Goal: Information Seeking & Learning: Learn about a topic

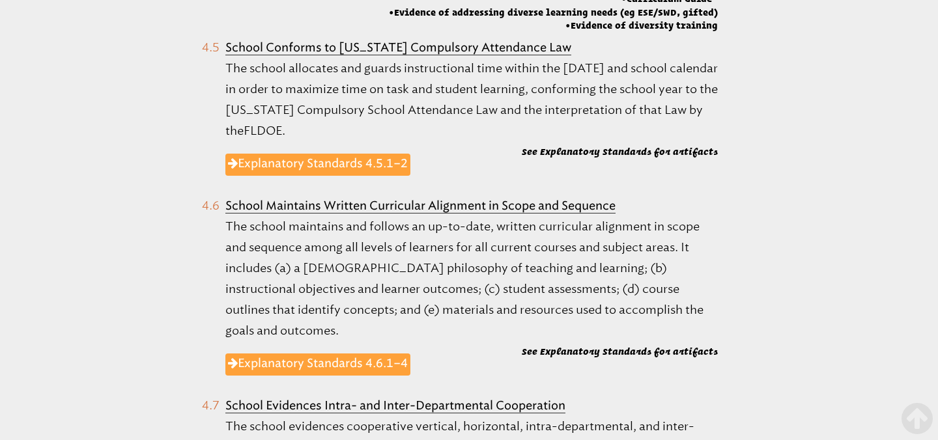
scroll to position [1376, 0]
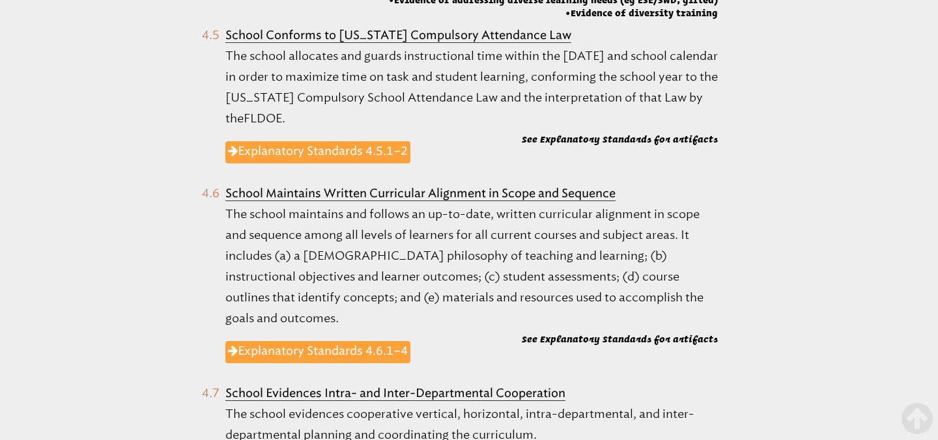
click at [593, 334] on b "See Explanatory Standards for artifacts" at bounding box center [620, 339] width 196 height 10
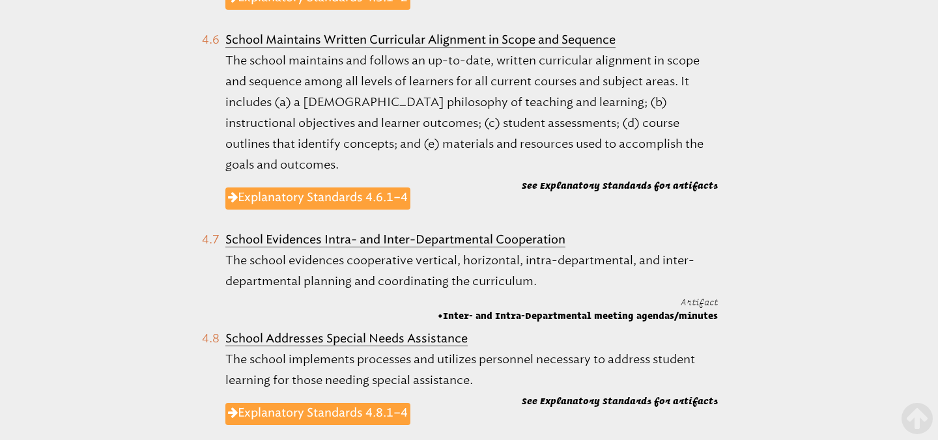
scroll to position [1492, 0]
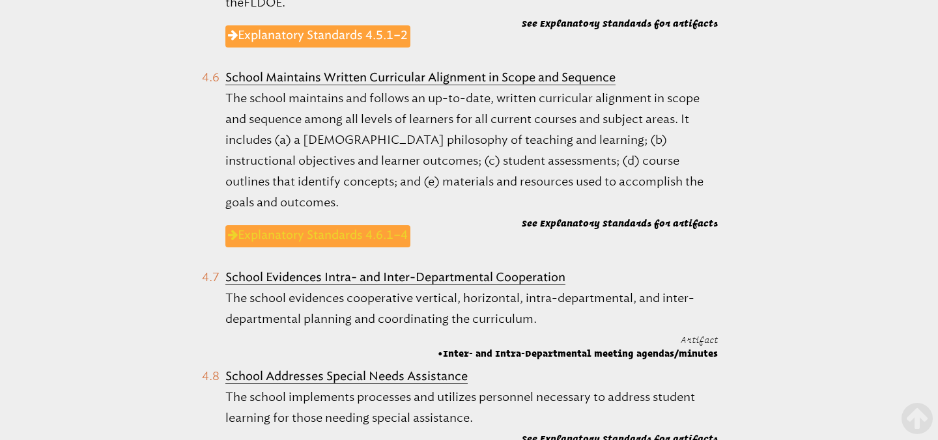
click at [377, 225] on link "Explanatory Standards 4.6.1–4" at bounding box center [317, 236] width 185 height 22
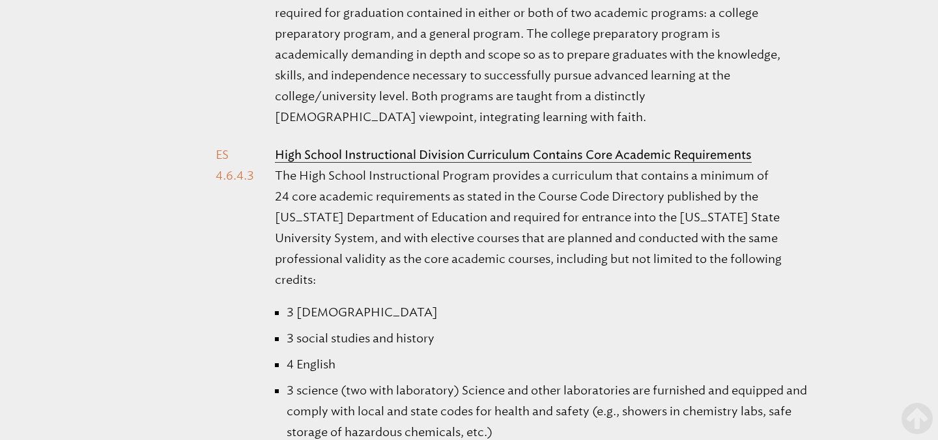
scroll to position [4434, 0]
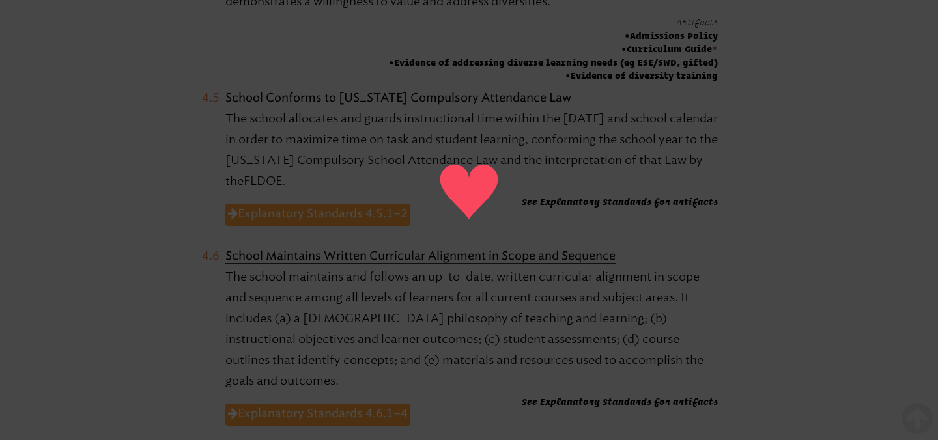
scroll to position [1310, 0]
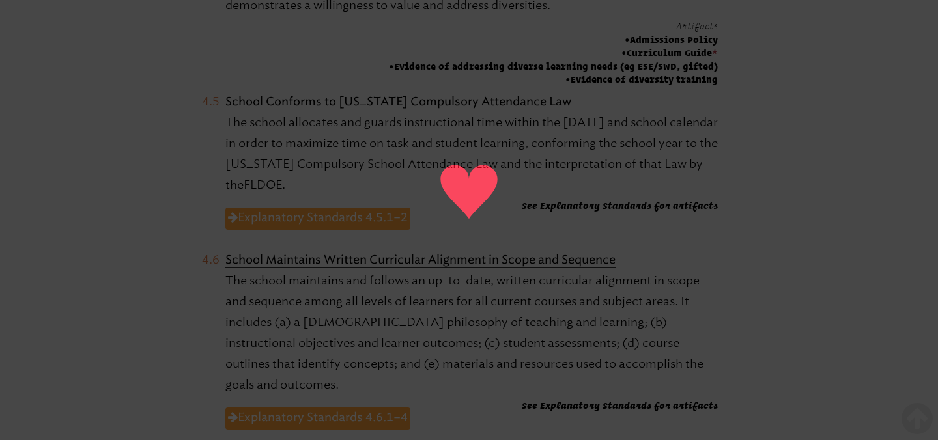
click at [495, 130] on p "The school allocates and guards instructional time within the school day and sc…" at bounding box center [471, 153] width 492 height 83
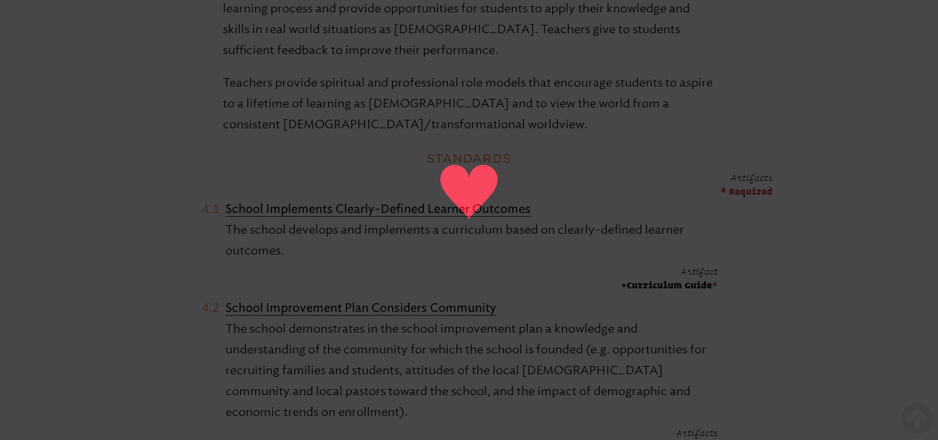
scroll to position [627, 0]
